Goal: Browse casually: Explore the website without a specific task or goal

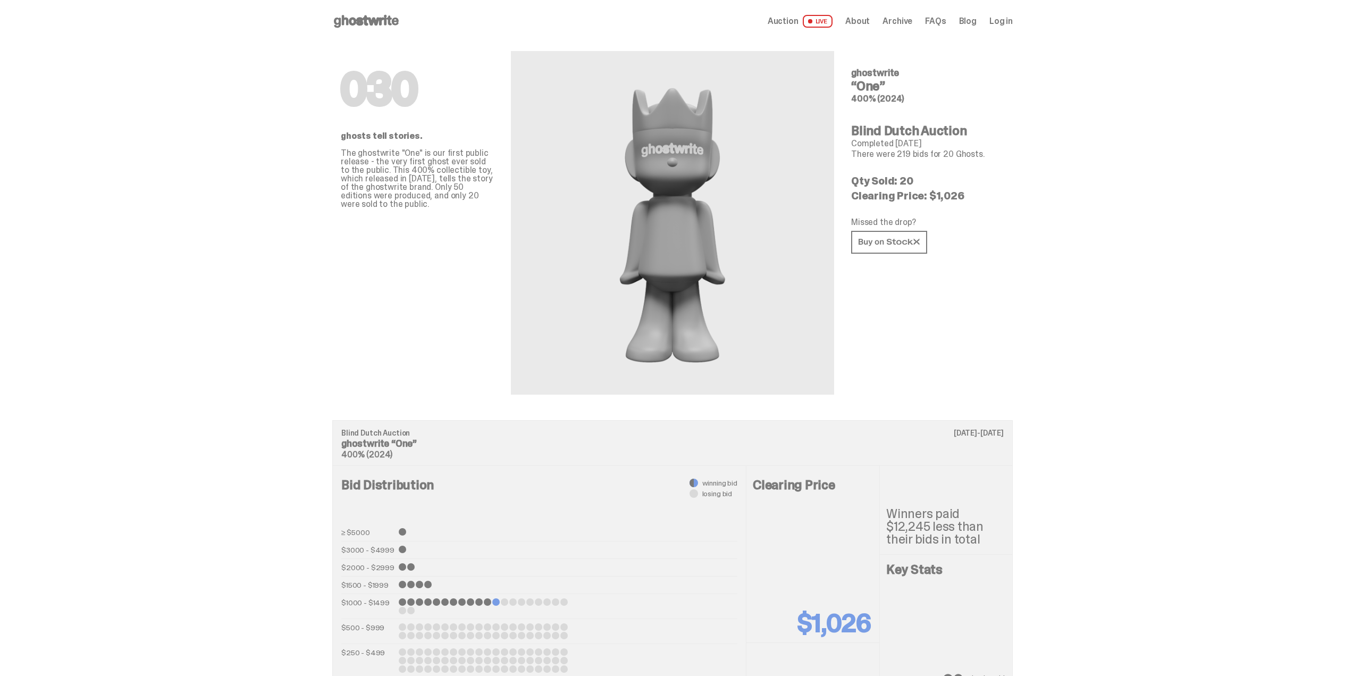
click at [393, 21] on use at bounding box center [366, 21] width 65 height 13
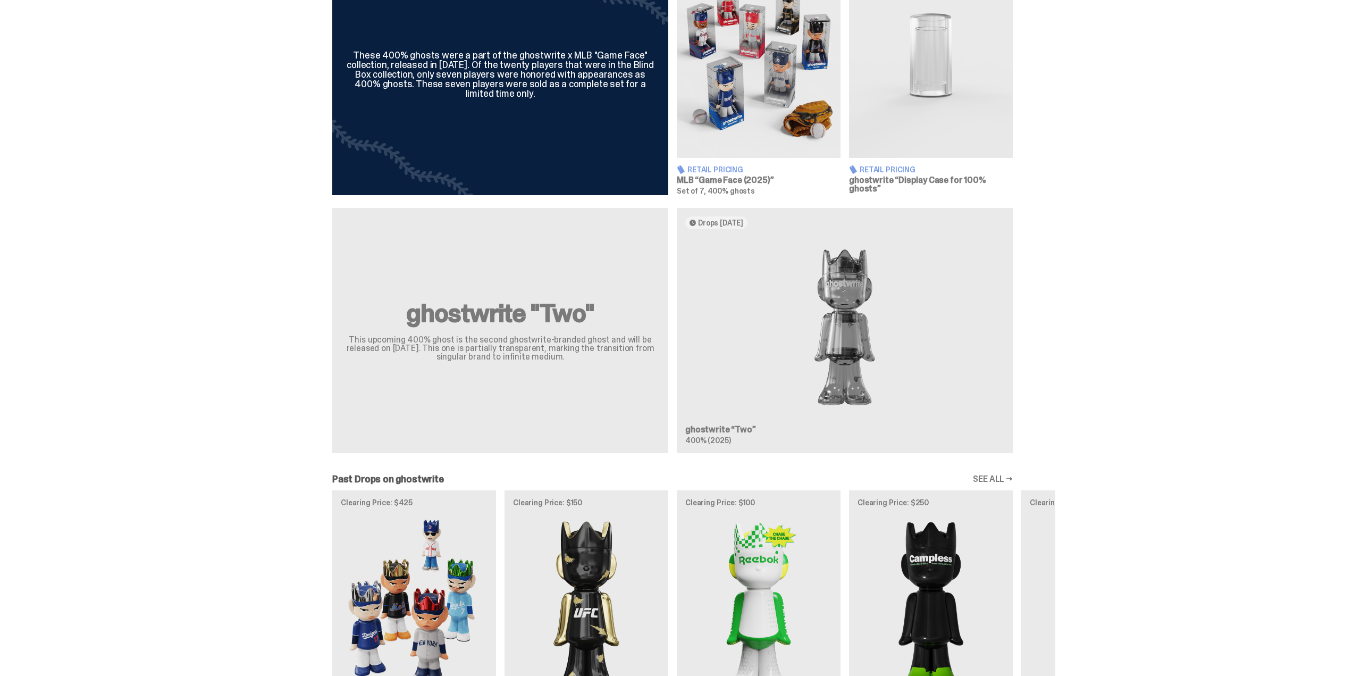
scroll to position [854, 0]
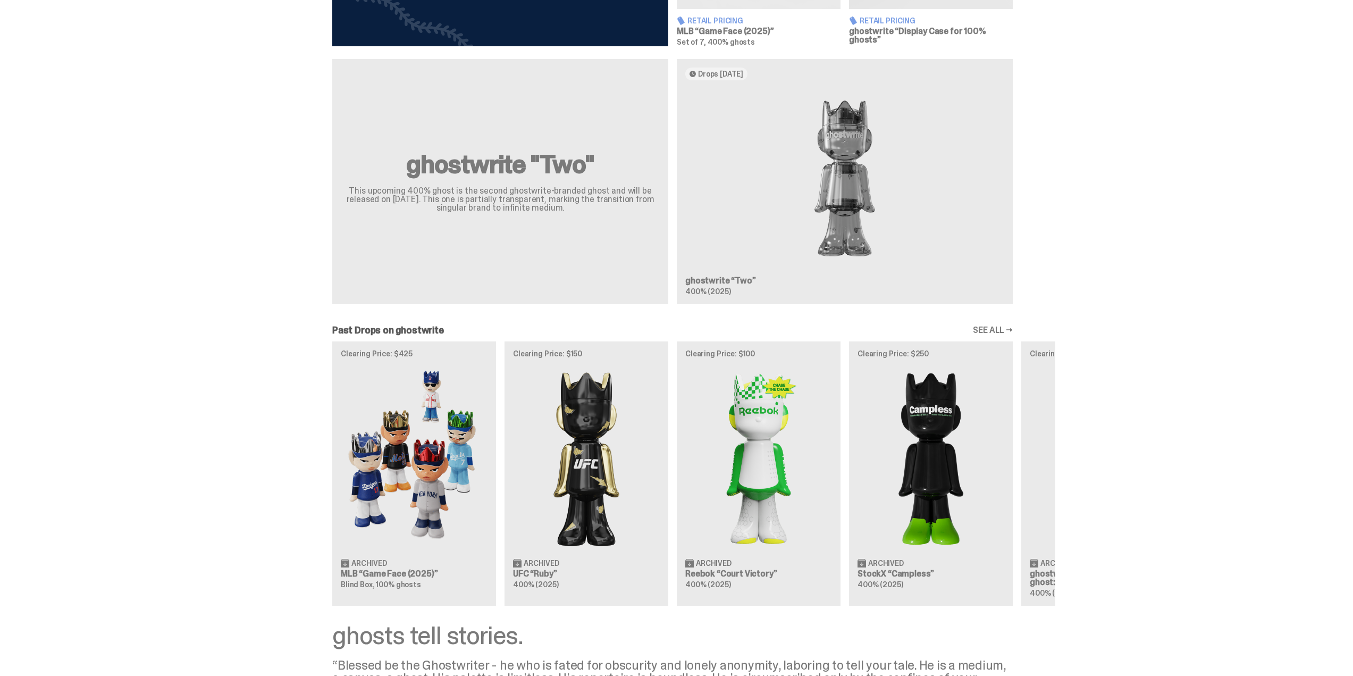
click at [953, 393] on div "Clearing Price: $425 Archived MLB “Game Face (2025)” Blind Box, 100% ghosts Cle…" at bounding box center [673, 473] width 766 height 264
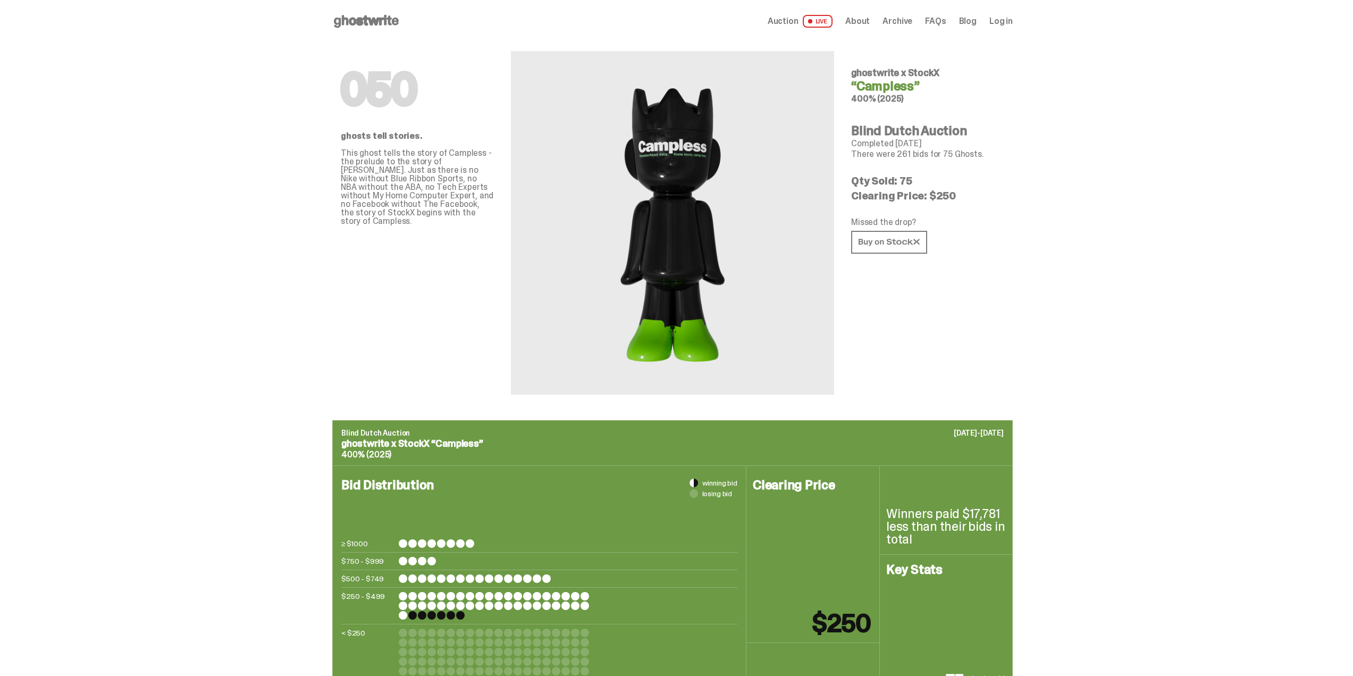
scroll to position [854, 0]
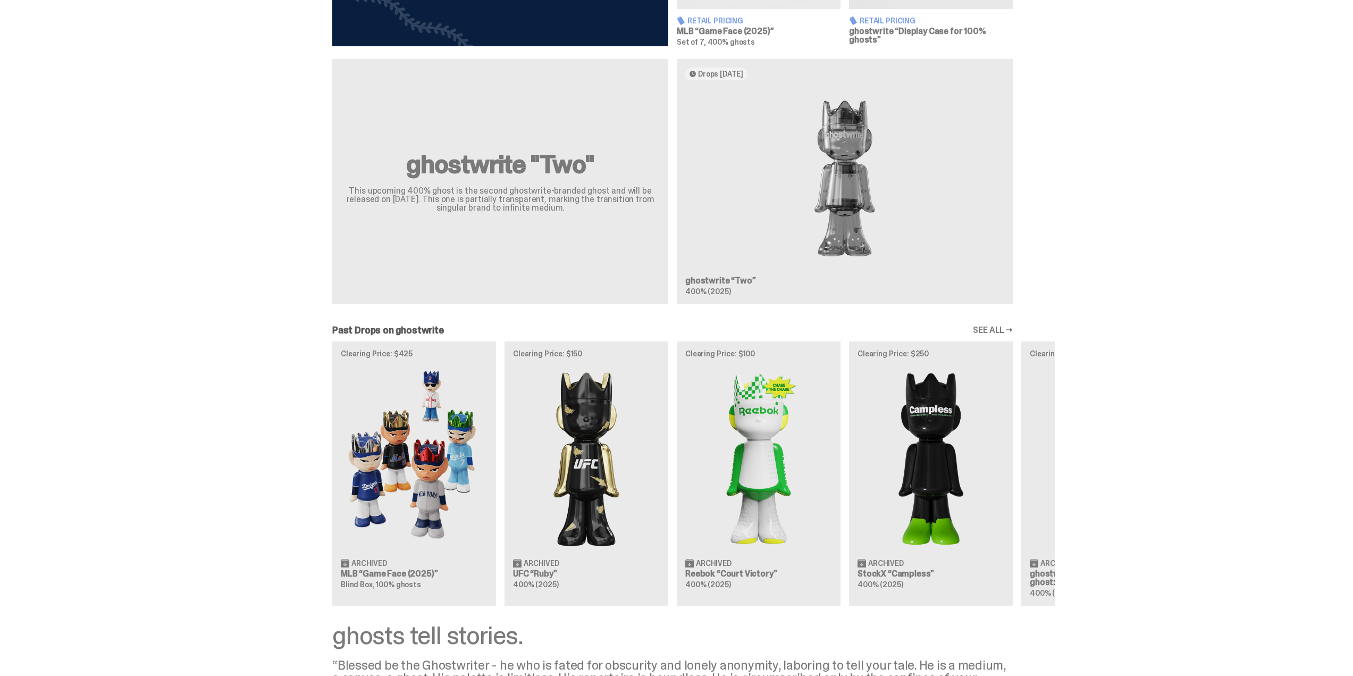
click at [975, 326] on link "SEE ALL →" at bounding box center [993, 330] width 40 height 9
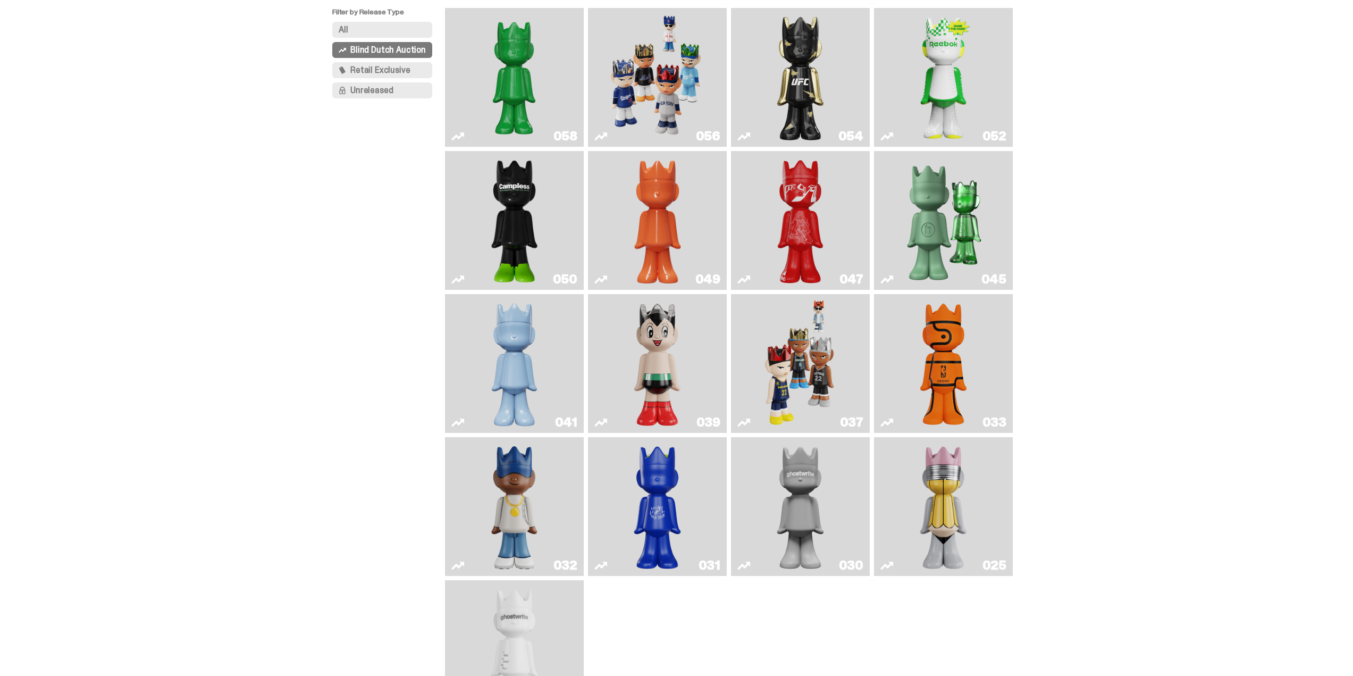
scroll to position [106, 0]
click at [508, 351] on img "Schrödinger's ghost: Winter Blue" at bounding box center [515, 362] width 56 height 130
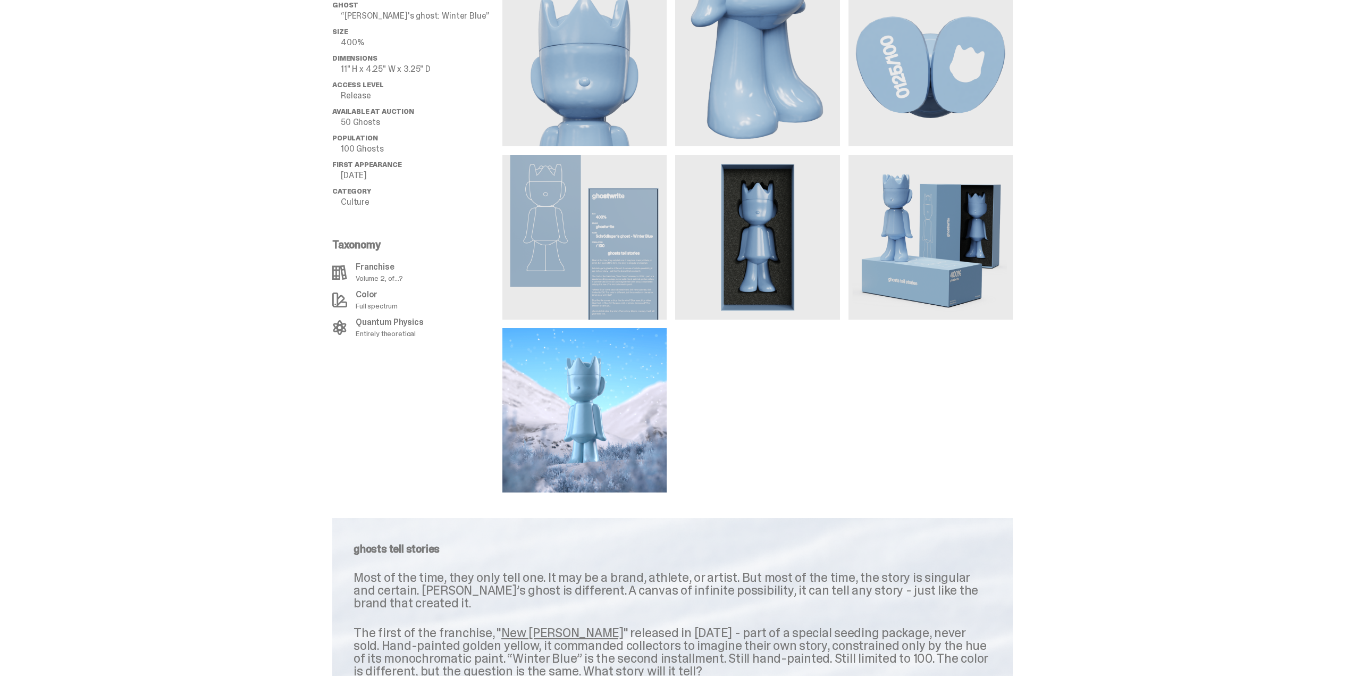
scroll to position [652, 0]
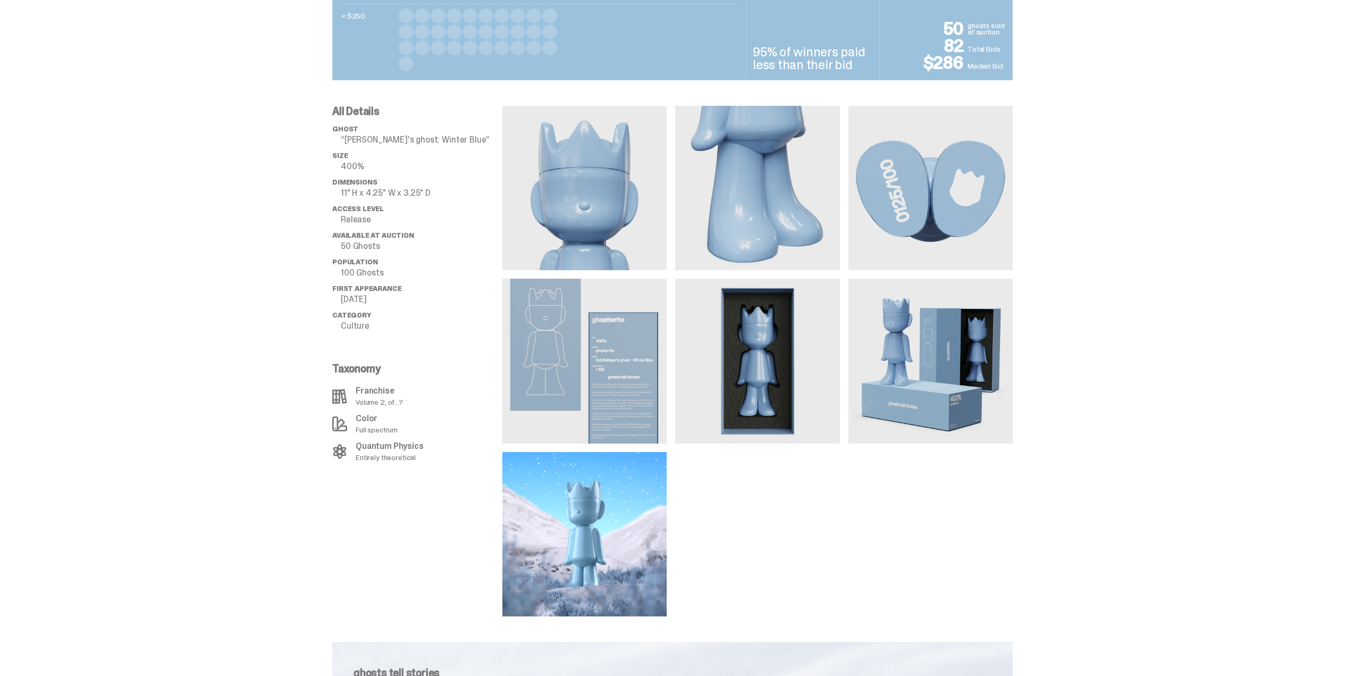
click at [921, 335] on img at bounding box center [931, 361] width 164 height 164
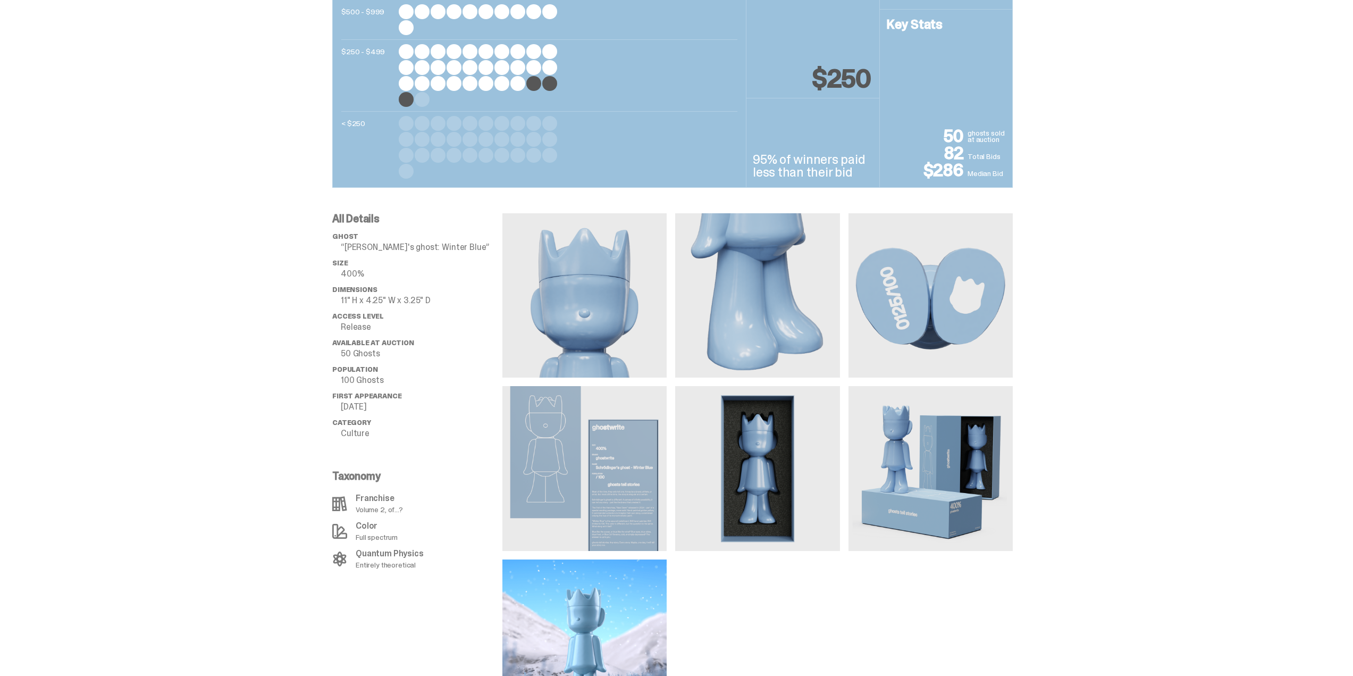
scroll to position [0, 0]
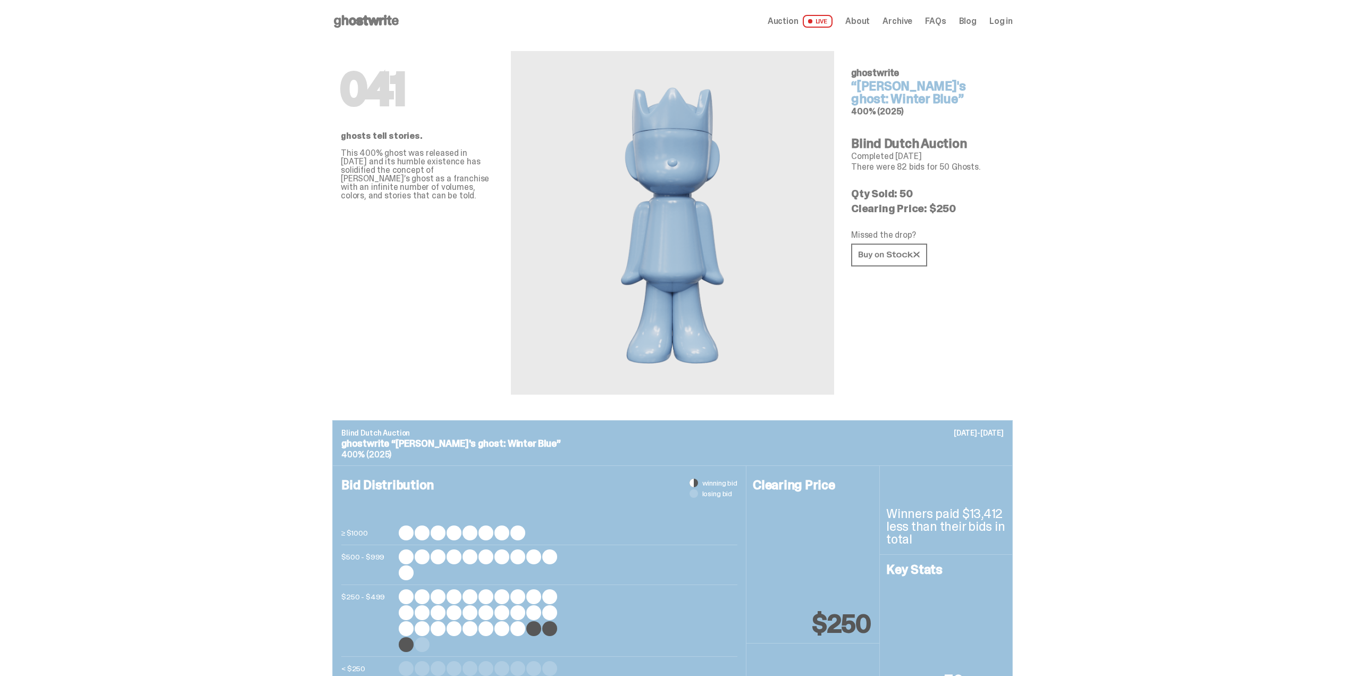
click at [380, 23] on icon at bounding box center [366, 21] width 68 height 17
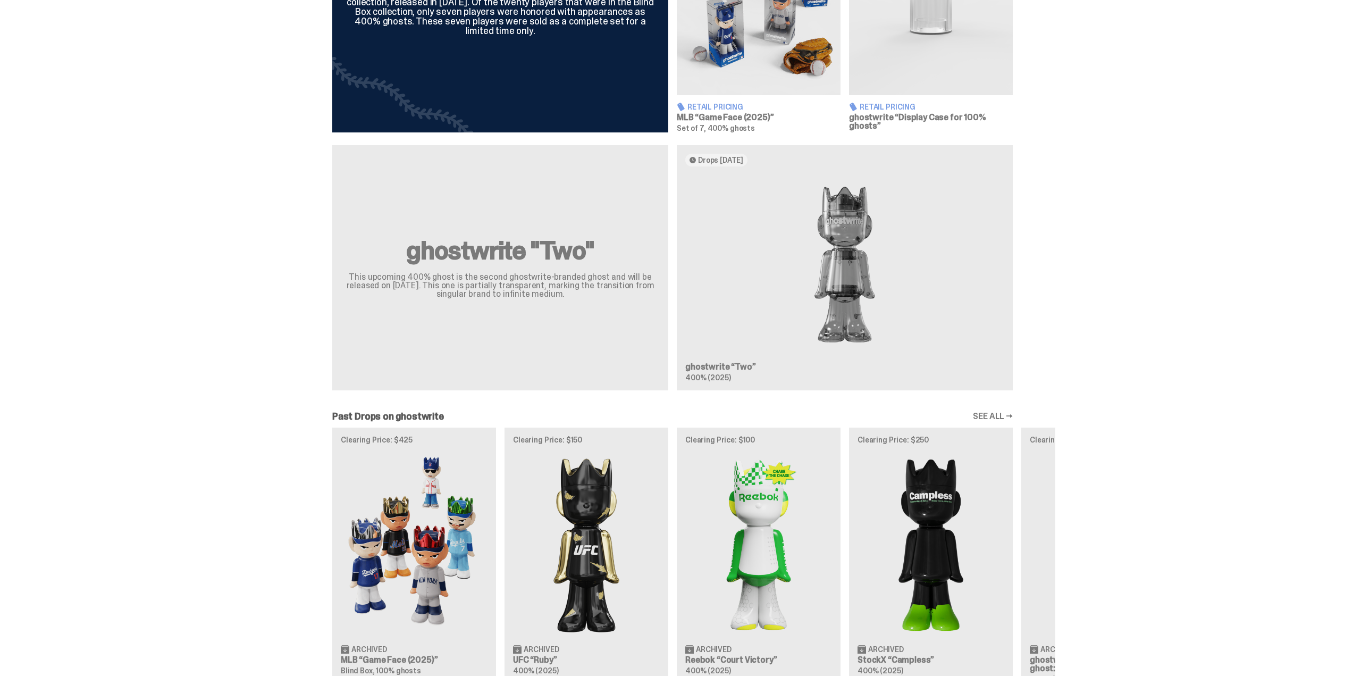
scroll to position [798, 0]
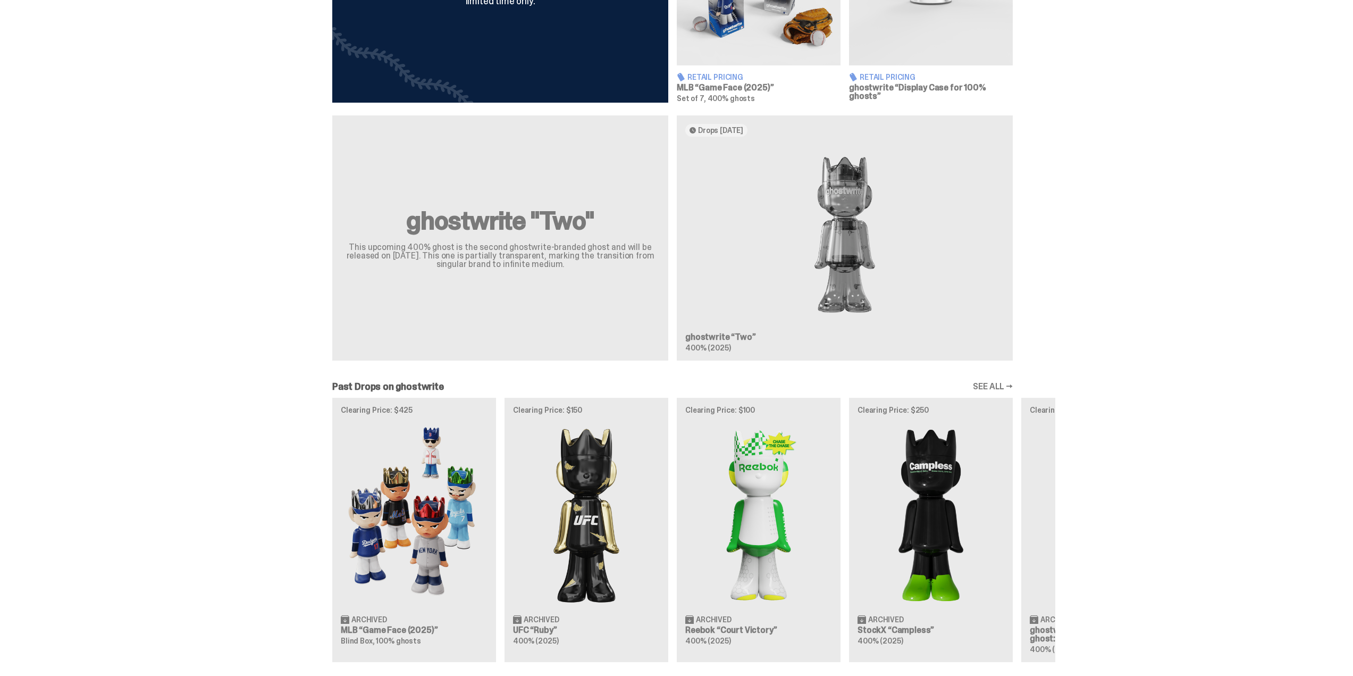
click at [1136, 167] on div "ghostwrite "Two" This upcoming 400% ghost is the second ghostwrite-branded ghos…" at bounding box center [672, 242] width 1345 height 254
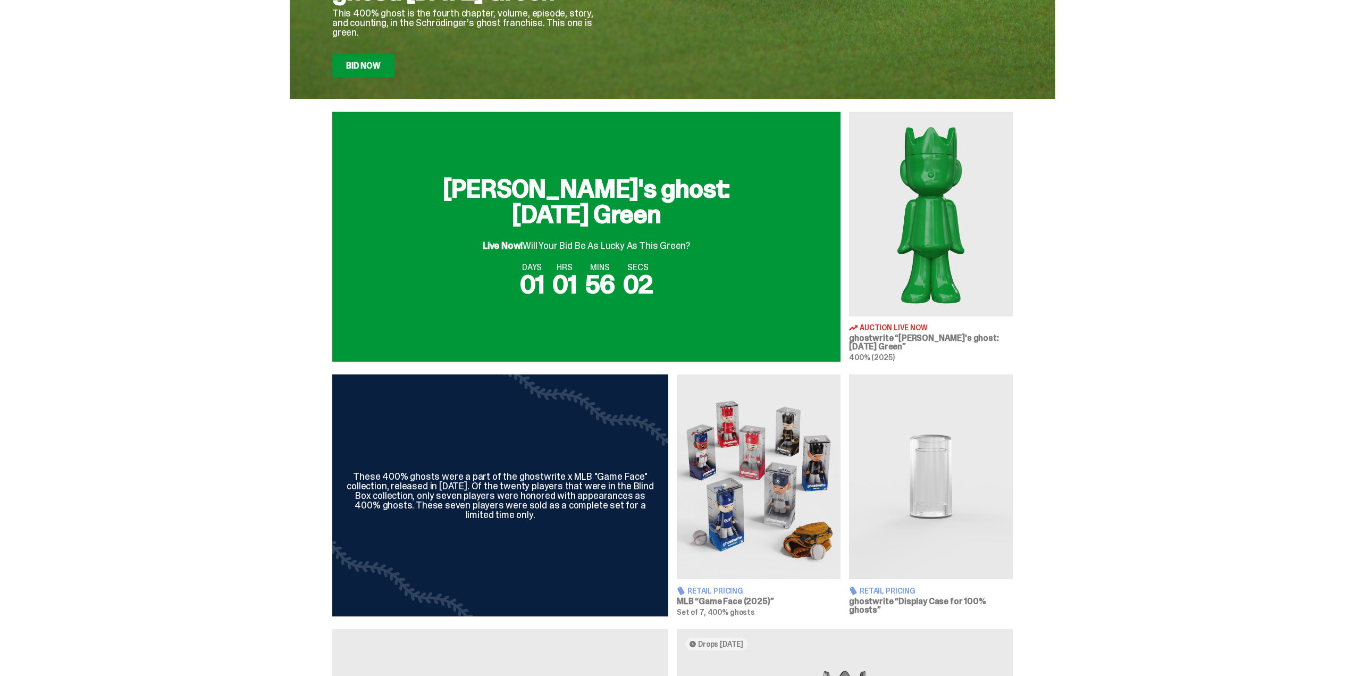
scroll to position [266, 0]
